Goal: Find specific page/section: Find specific page/section

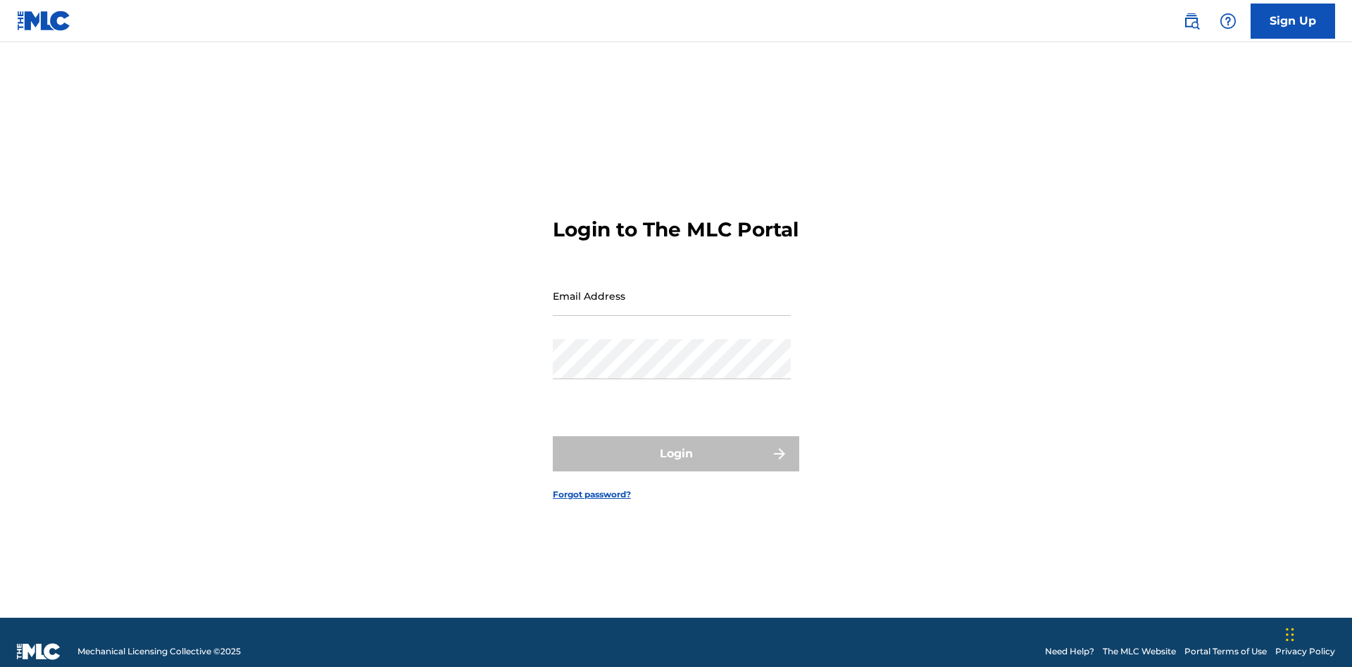
scroll to position [18, 0]
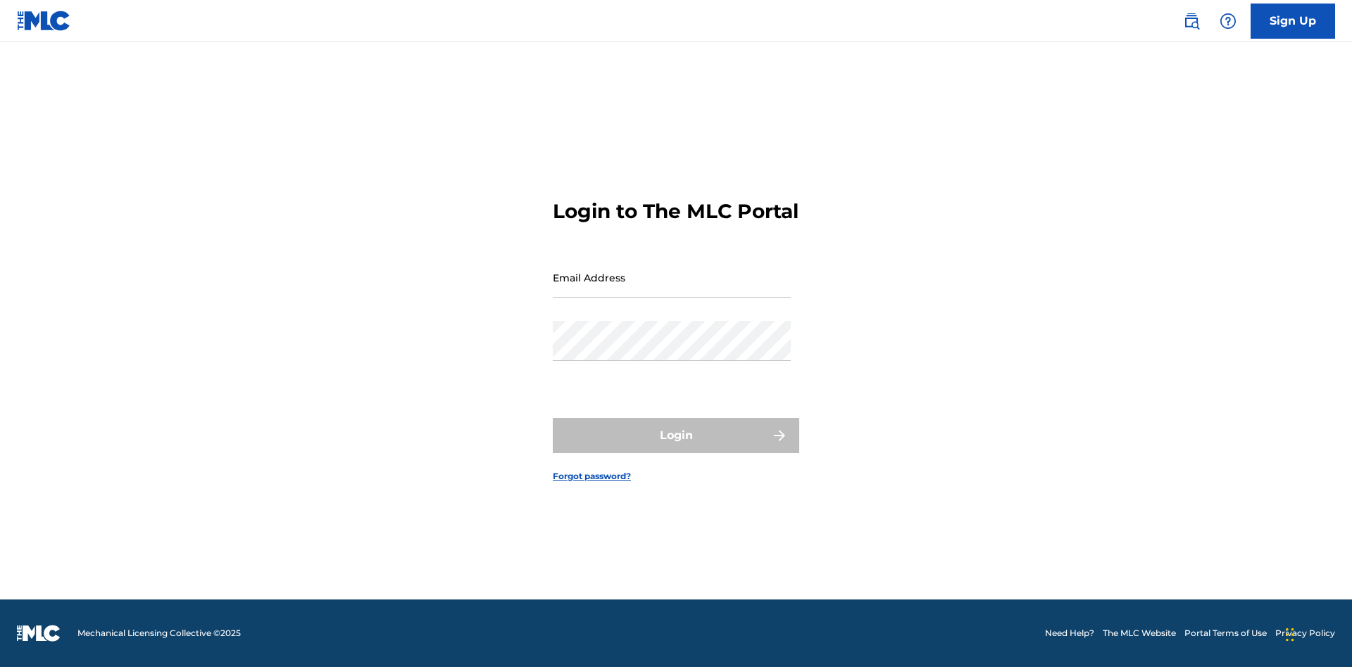
click at [672, 289] on input "Email Address" at bounding box center [672, 278] width 238 height 40
type input "[EMAIL_ADDRESS][DOMAIN_NAME]"
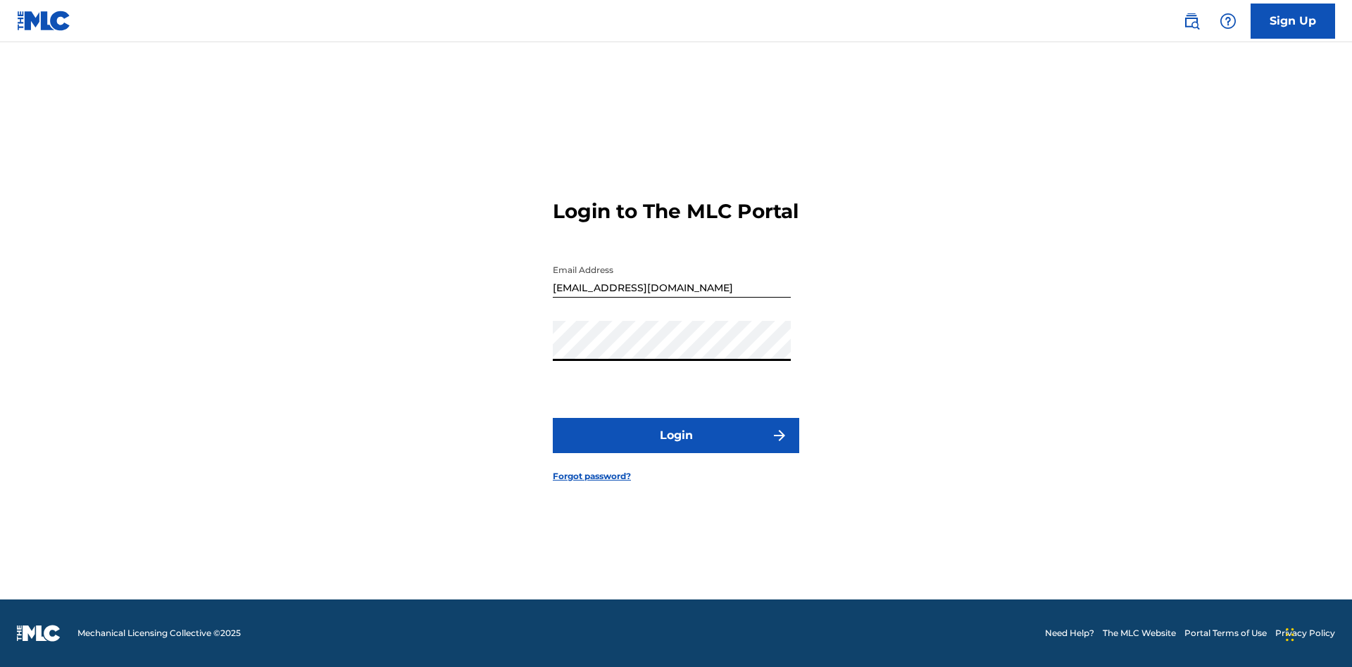
click at [676, 448] on button "Login" at bounding box center [676, 435] width 246 height 35
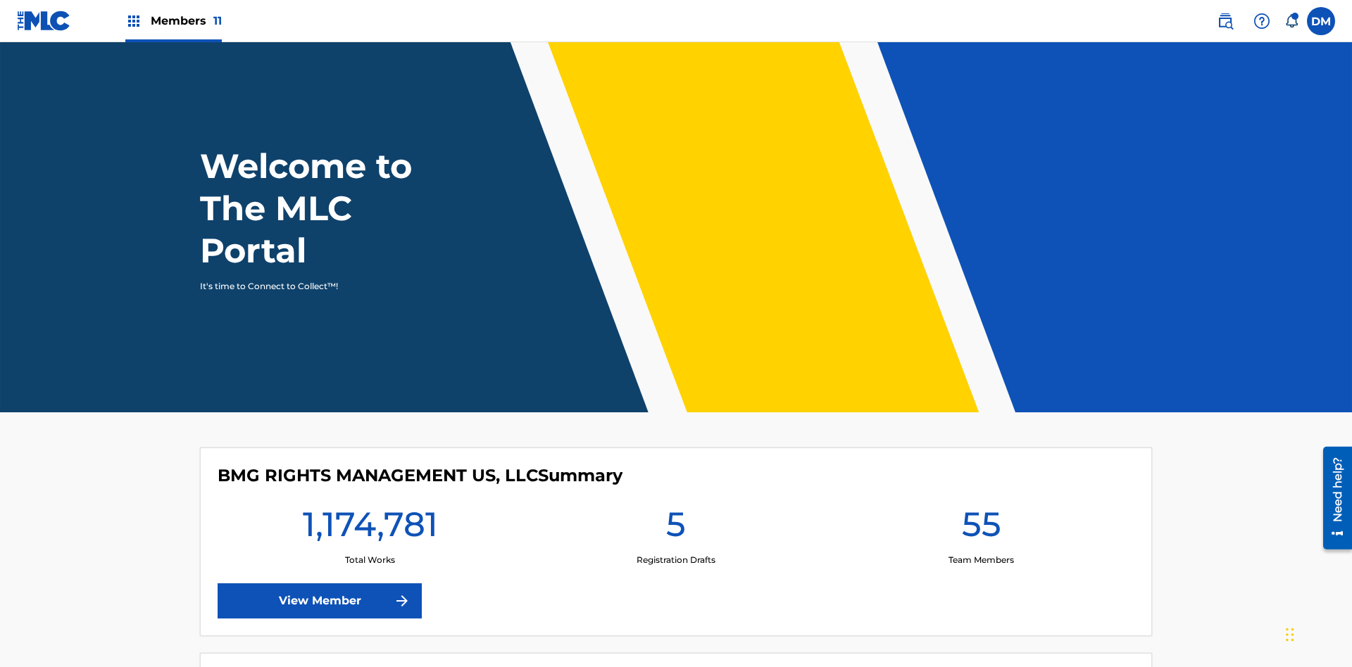
click at [173, 20] on span "Members 11" at bounding box center [186, 21] width 71 height 16
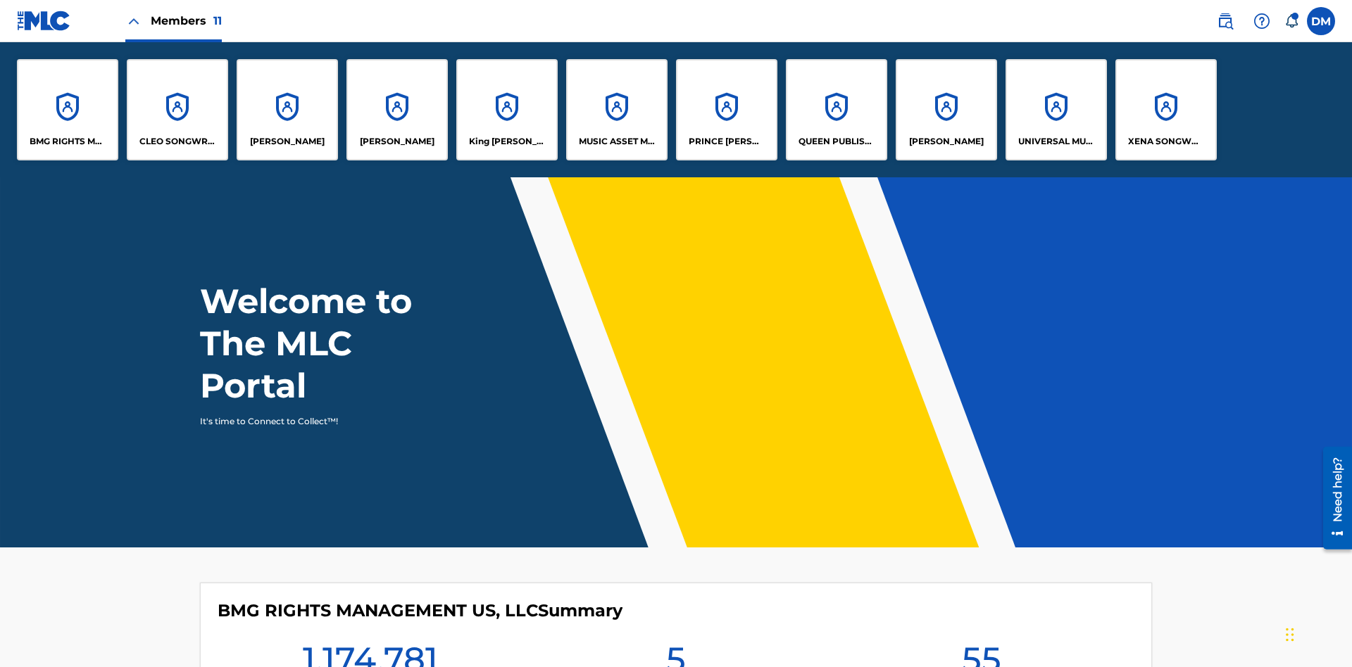
scroll to position [51, 0]
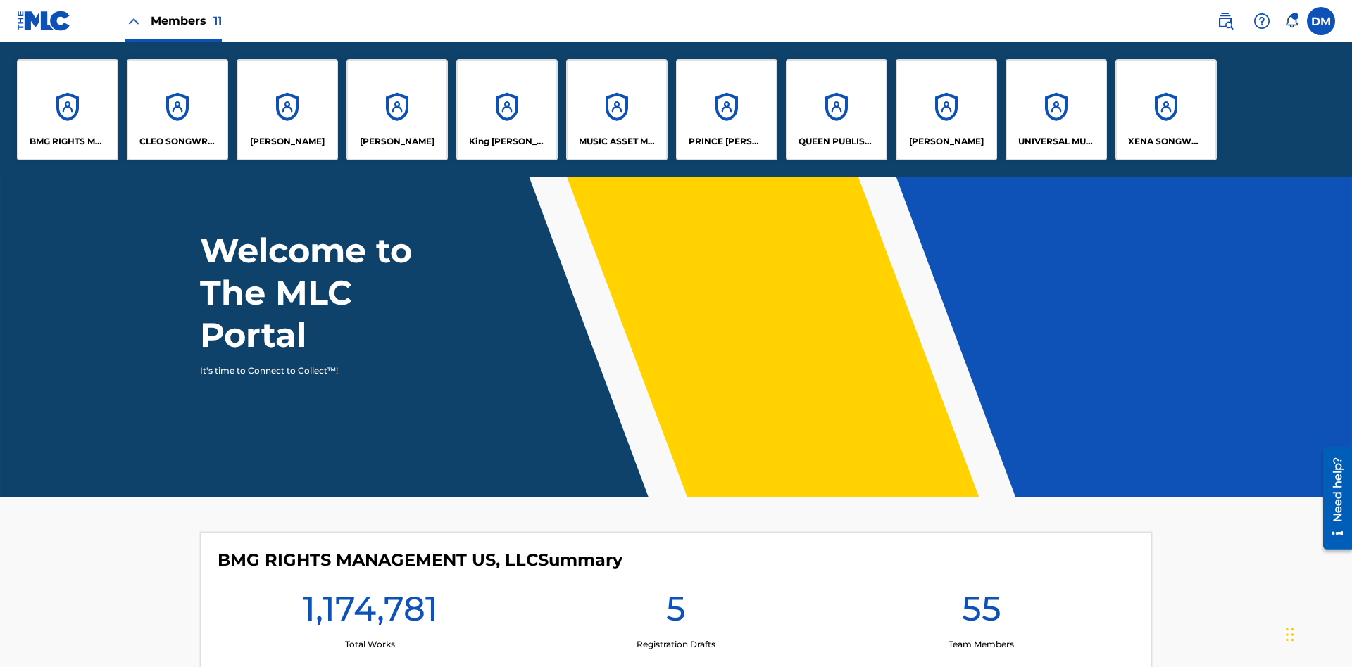
click at [506, 142] on p "King [PERSON_NAME]" at bounding box center [507, 141] width 77 height 13
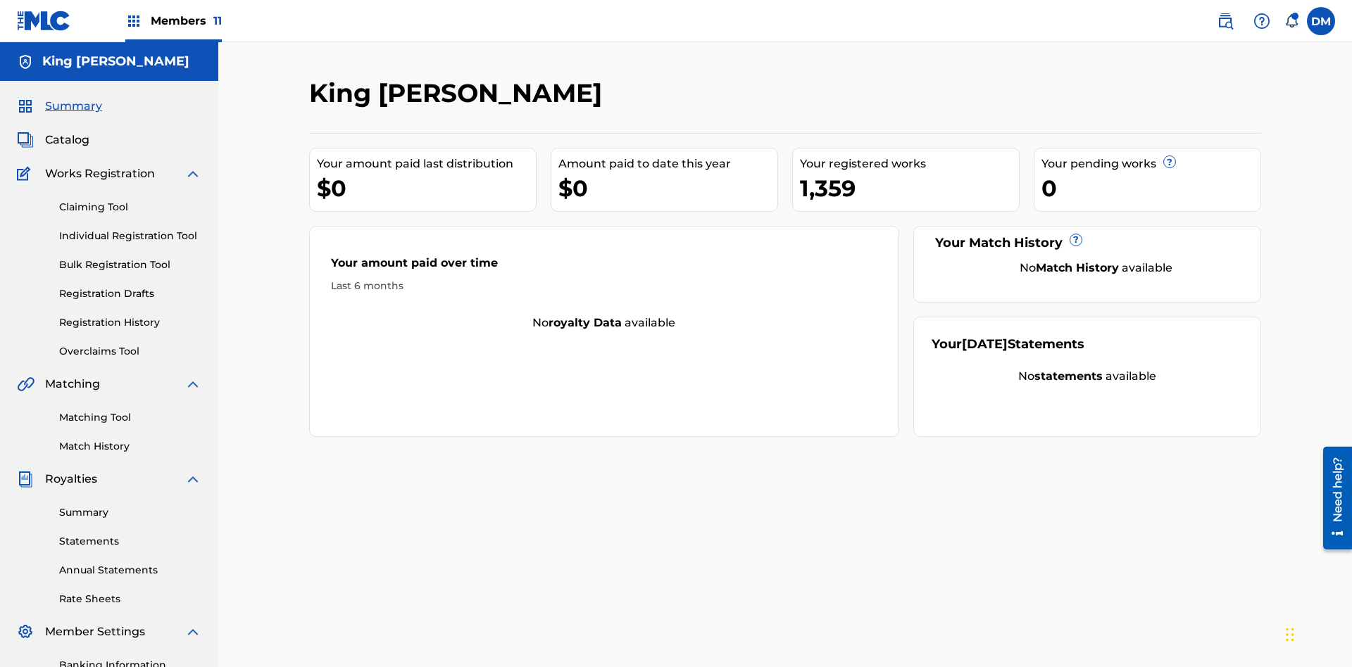
scroll to position [47, 0]
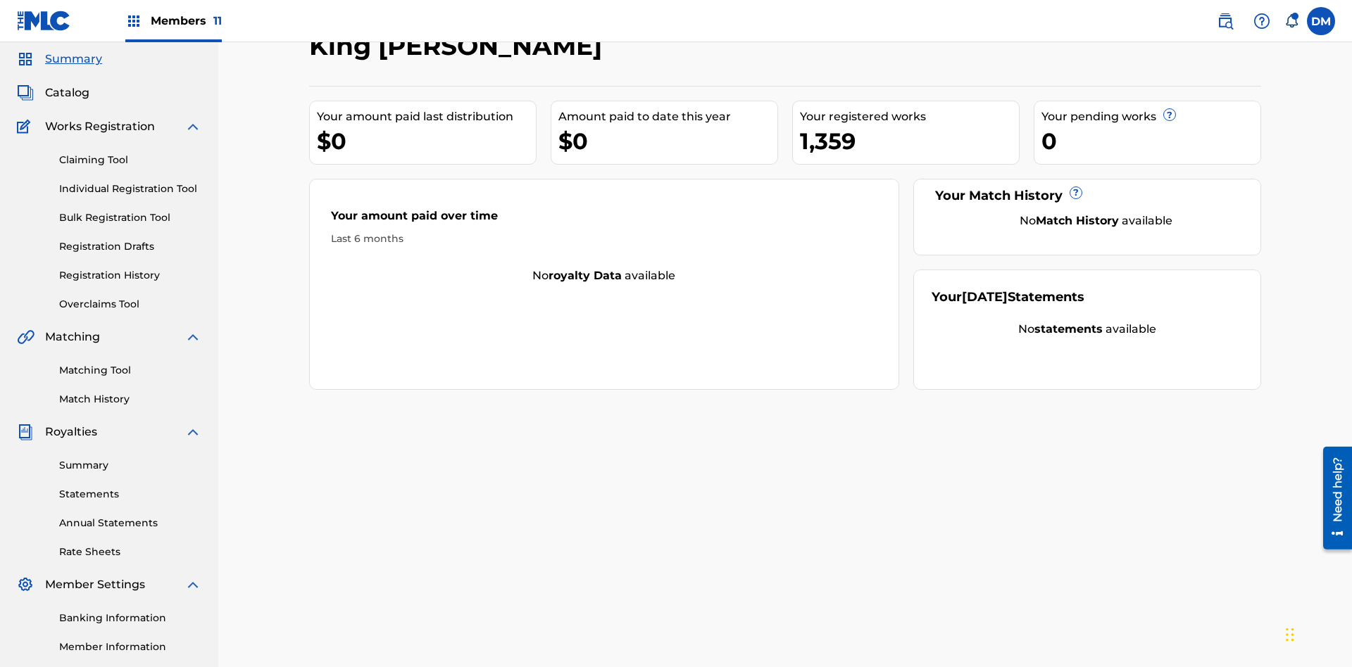
click at [67, 93] on span "Catalog" at bounding box center [67, 92] width 44 height 17
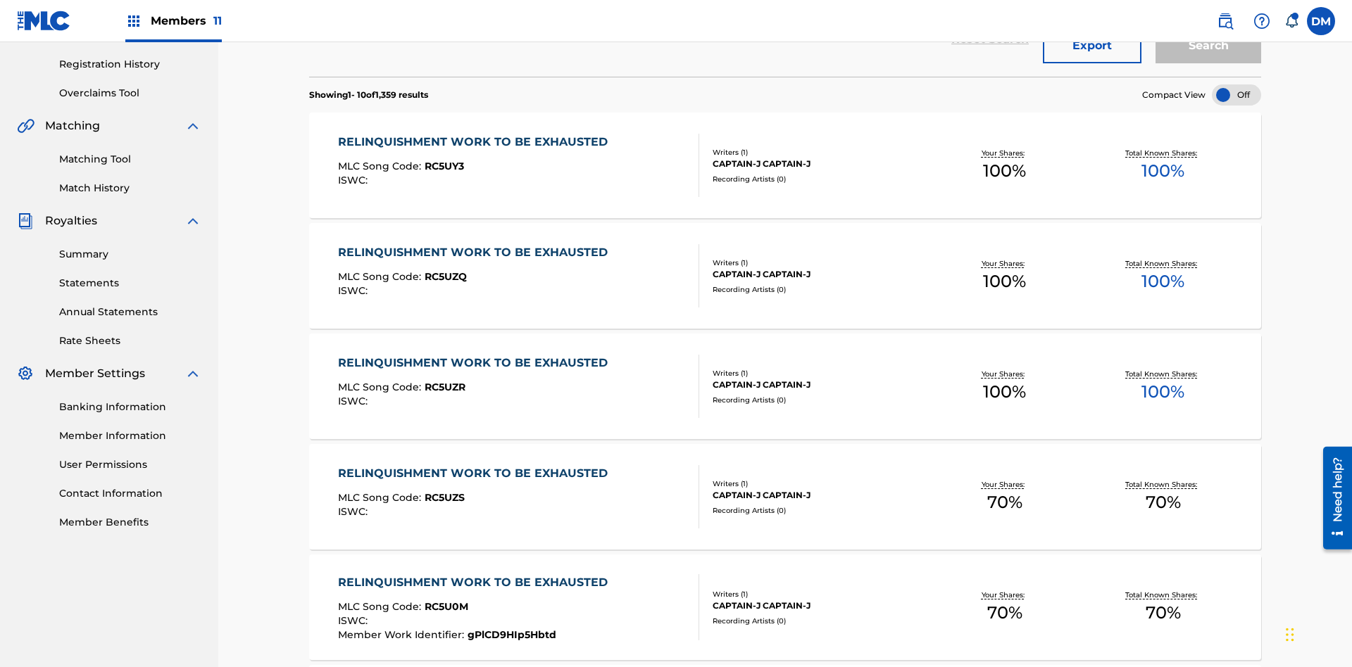
scroll to position [56, 0]
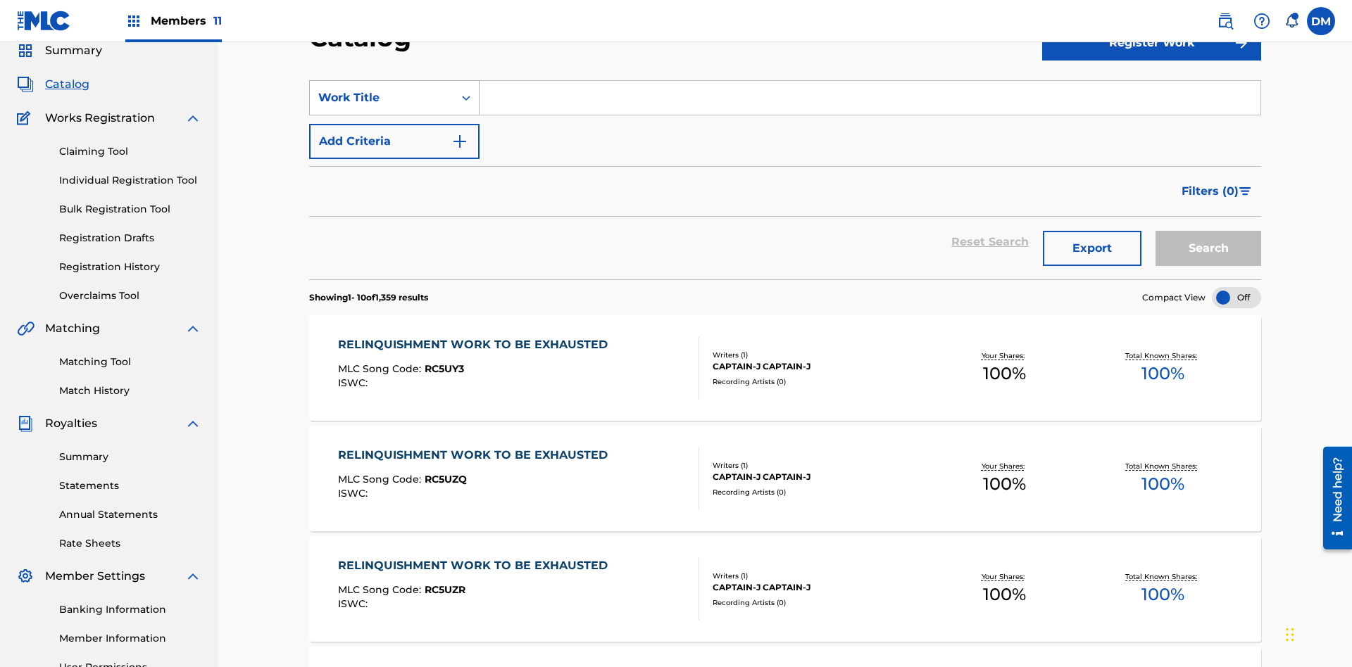
click at [382, 98] on div "Work Title" at bounding box center [381, 97] width 127 height 17
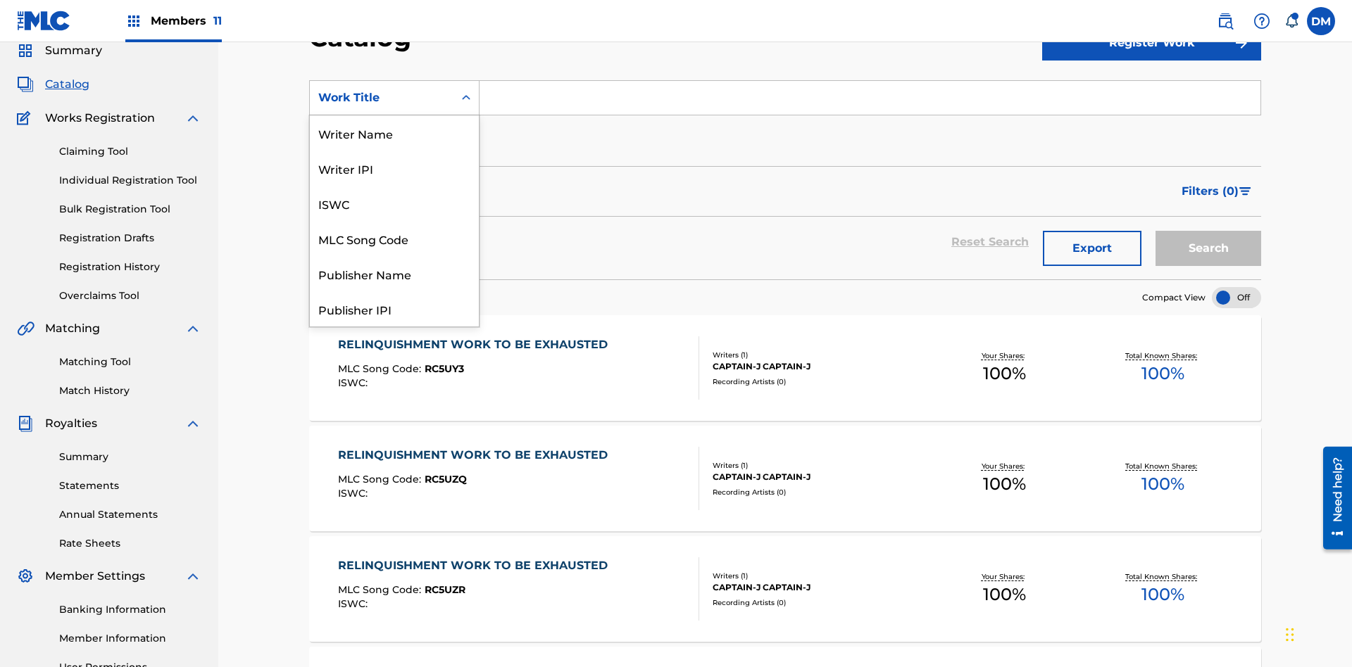
scroll to position [211, 0]
click at [394, 309] on div "Work Title" at bounding box center [394, 308] width 169 height 35
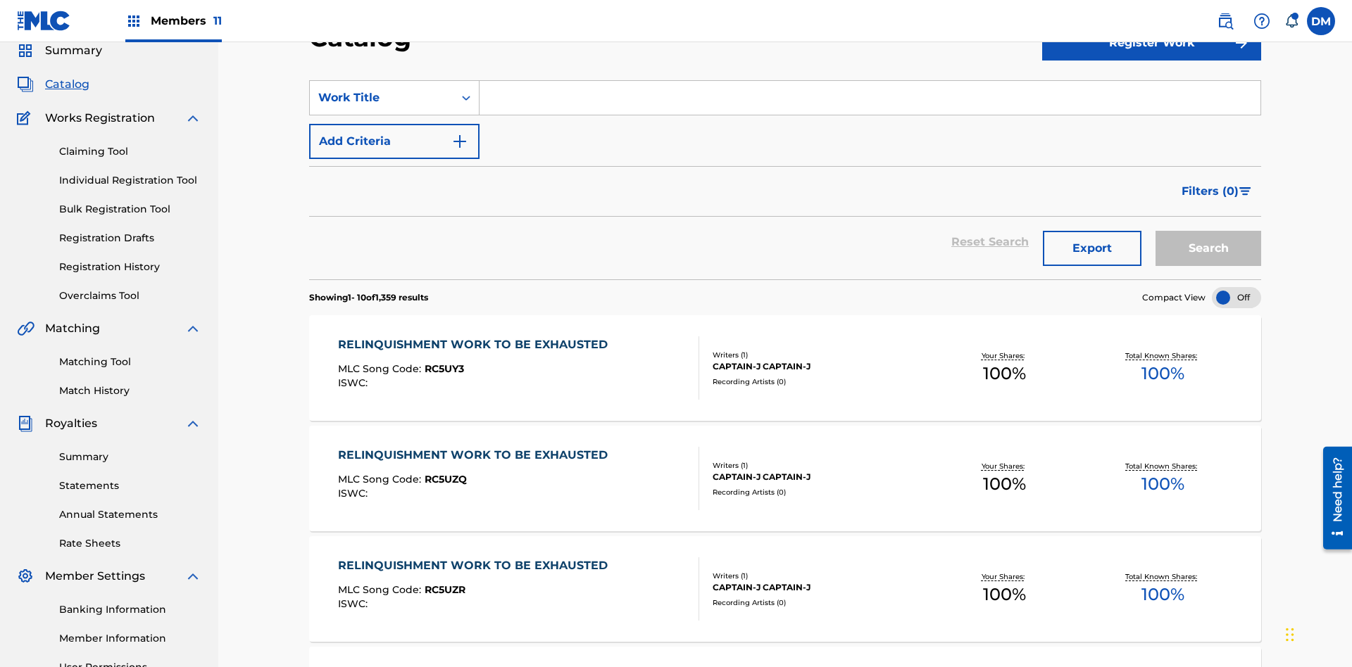
scroll to position [52, 0]
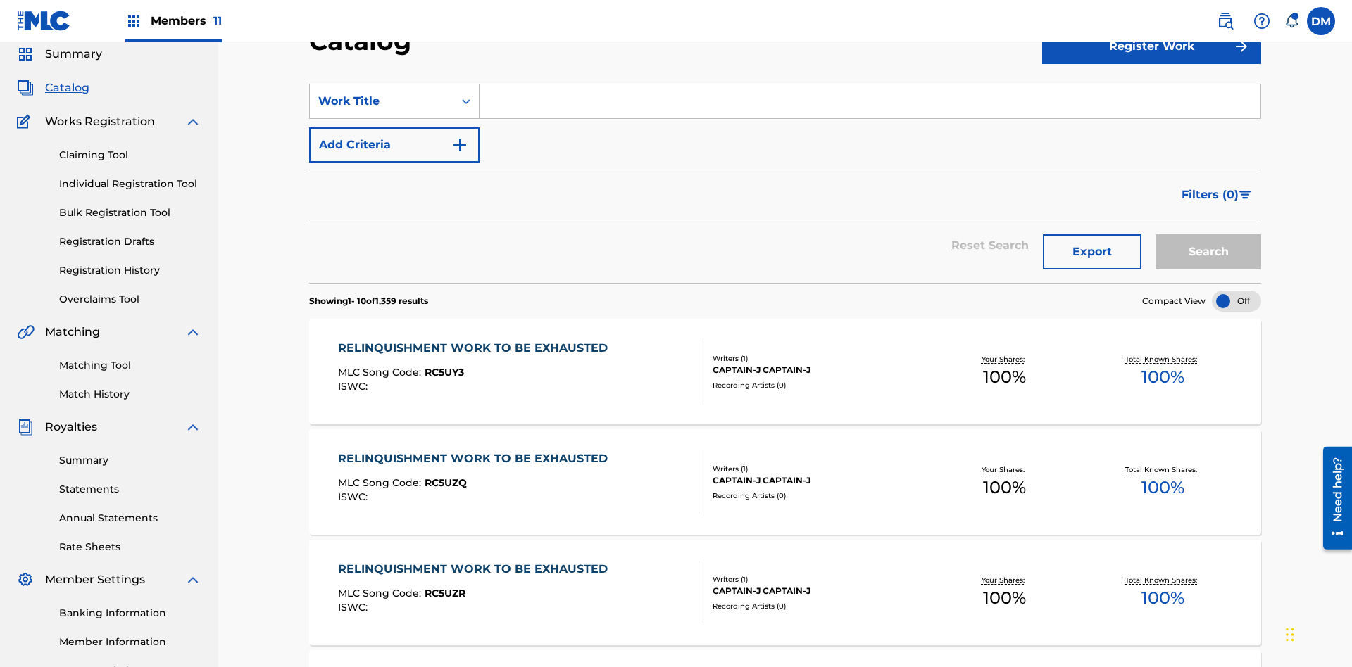
click at [869, 101] on input "Search Form" at bounding box center [869, 101] width 781 height 34
type input "SPEC SAAGA KANKETSUHEN SICK S JONO SHOU NAIKAKU JOUHOU CHOUS"
